Goal: Task Accomplishment & Management: Manage account settings

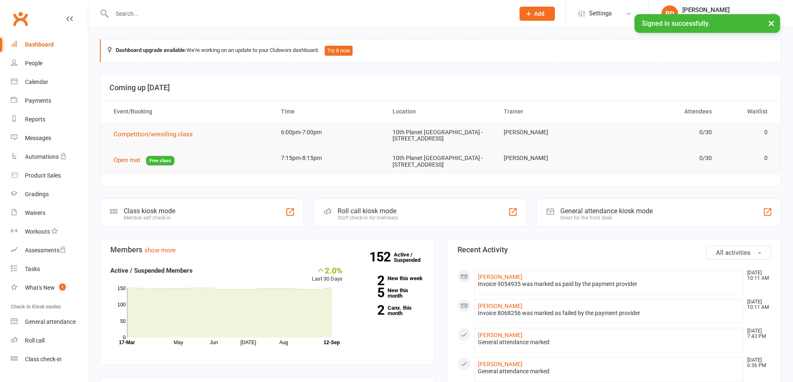
click at [123, 10] on input "text" at bounding box center [308, 14] width 399 height 12
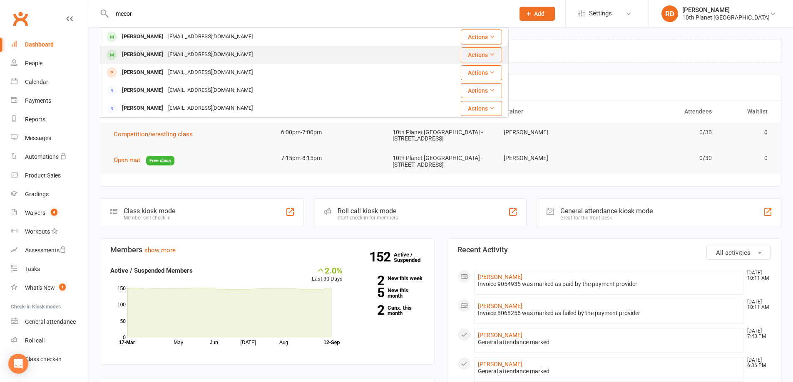
type input "mccor"
click at [147, 60] on div "[PERSON_NAME]" at bounding box center [142, 55] width 46 height 12
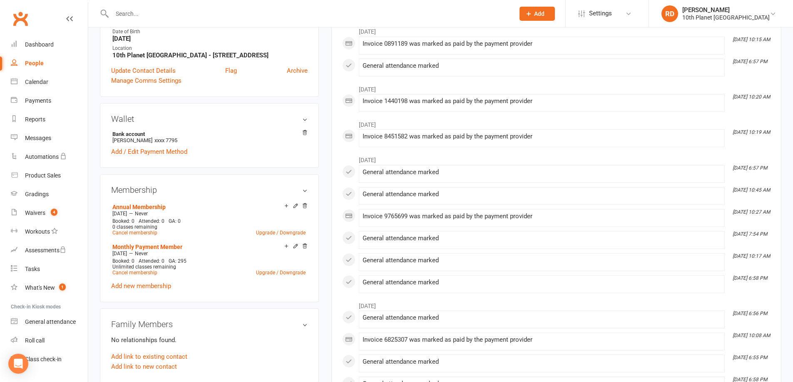
scroll to position [250, 0]
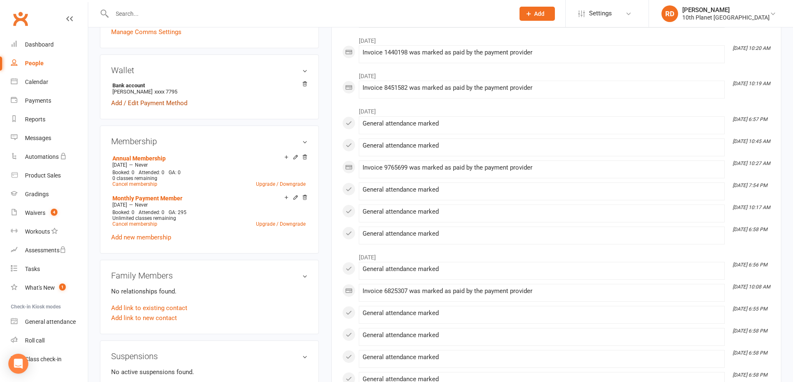
click at [146, 106] on link "Add / Edit Payment Method" at bounding box center [149, 103] width 76 height 10
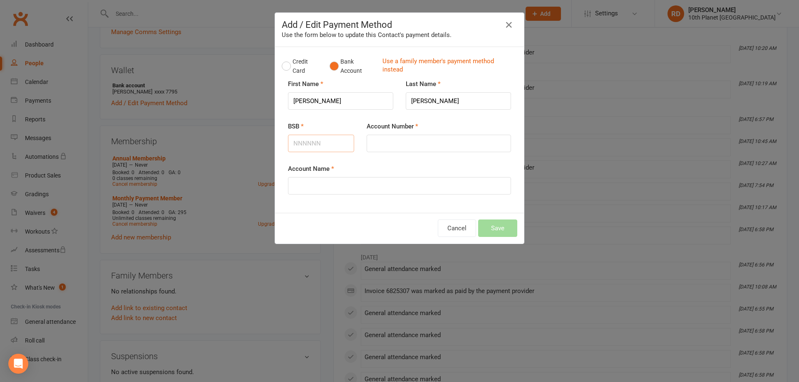
click at [322, 150] on input "BSB" at bounding box center [321, 143] width 66 height 17
type input "182182"
type input "029887510"
click at [312, 192] on input "Account Name" at bounding box center [399, 185] width 223 height 17
type input "[PERSON_NAME] [PERSON_NAME]"
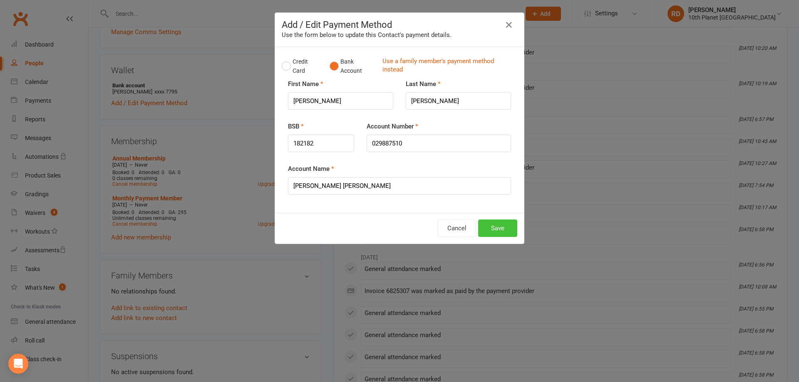
click at [502, 232] on button "Save" at bounding box center [497, 228] width 39 height 17
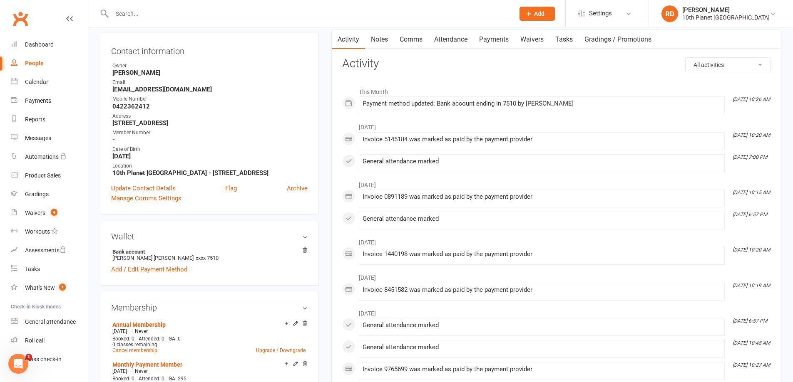
scroll to position [0, 0]
